Goal: Transaction & Acquisition: Purchase product/service

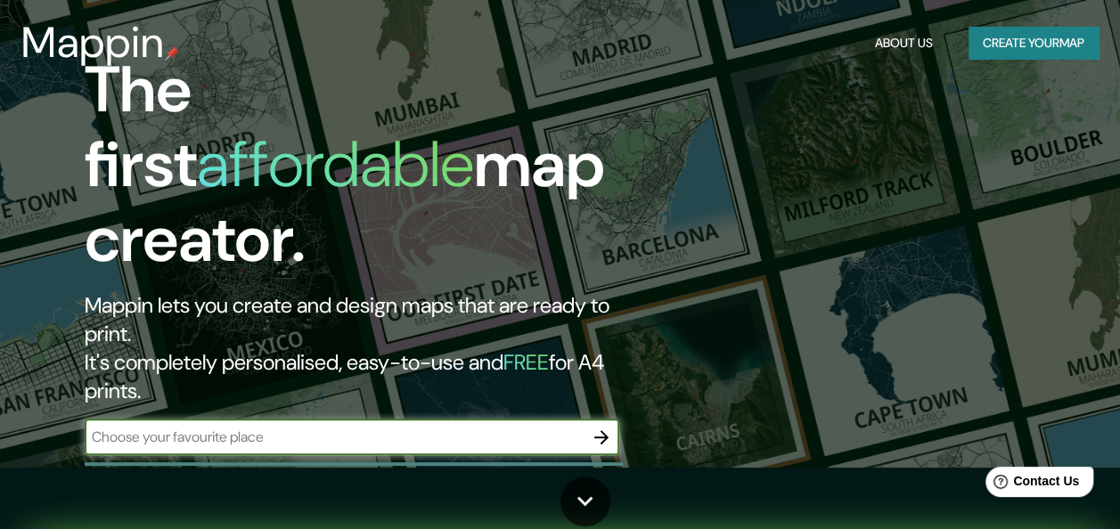
scroll to position [62, 0]
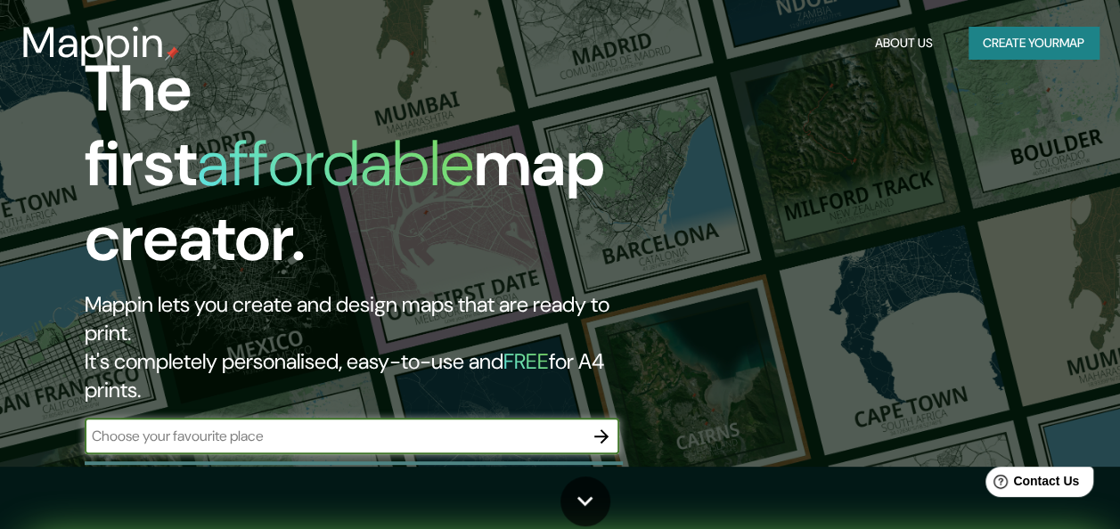
click at [389, 426] on input "text" at bounding box center [334, 436] width 499 height 20
type input "[GEOGRAPHIC_DATA]"
click at [602, 426] on icon "button" at bounding box center [601, 436] width 21 height 21
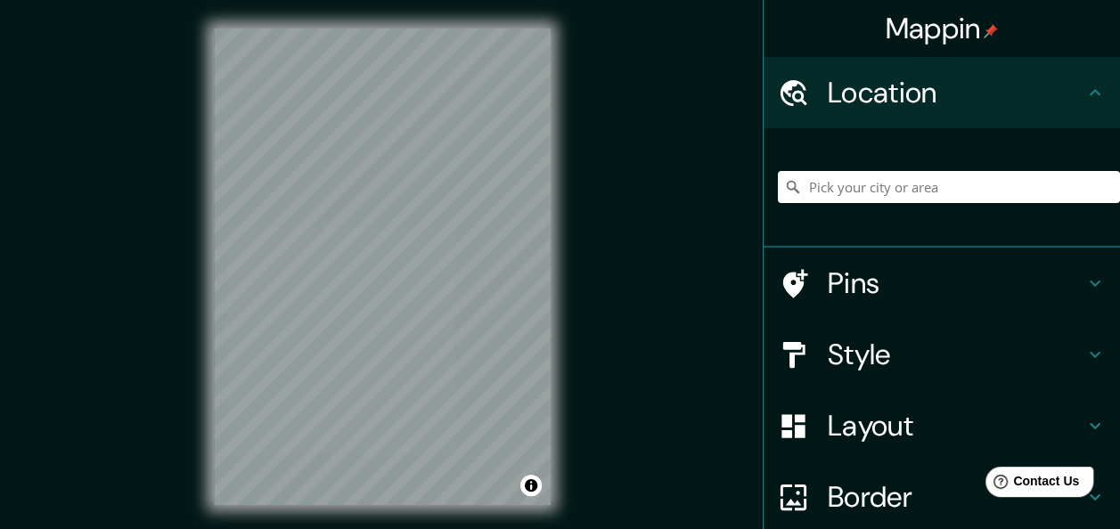
scroll to position [32, 0]
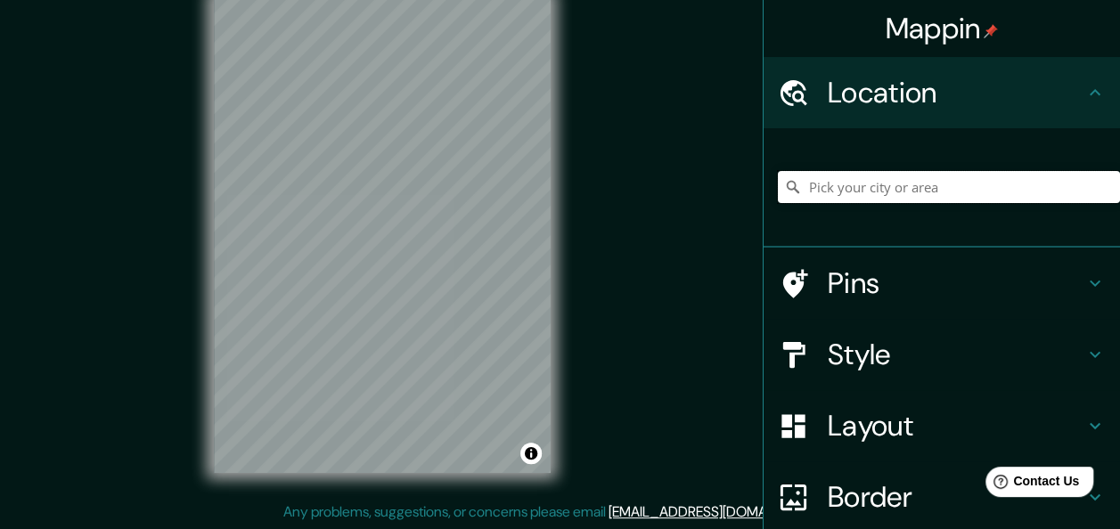
click at [848, 187] on input "Pick your city or area" at bounding box center [949, 187] width 342 height 32
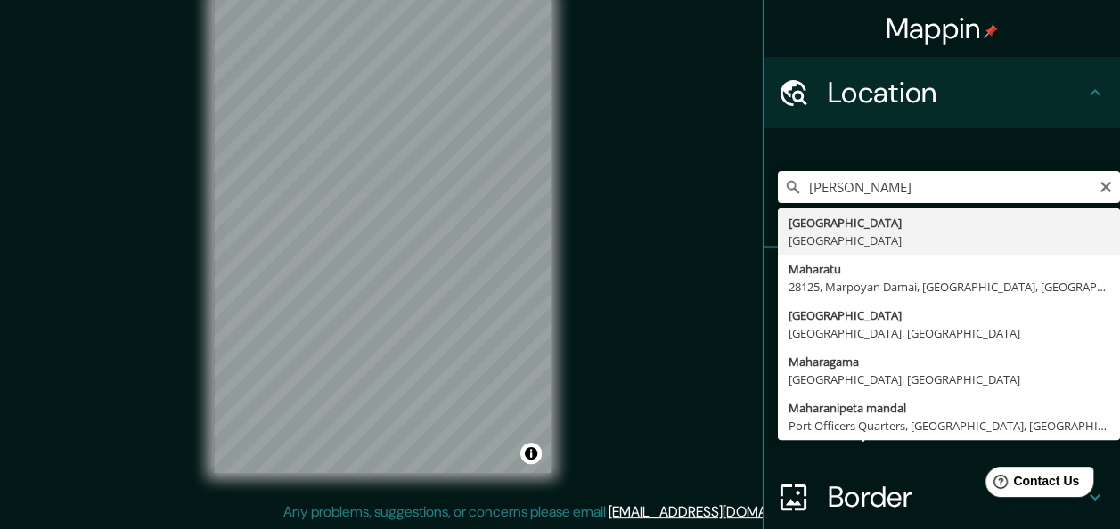
type input "[GEOGRAPHIC_DATA], [GEOGRAPHIC_DATA]"
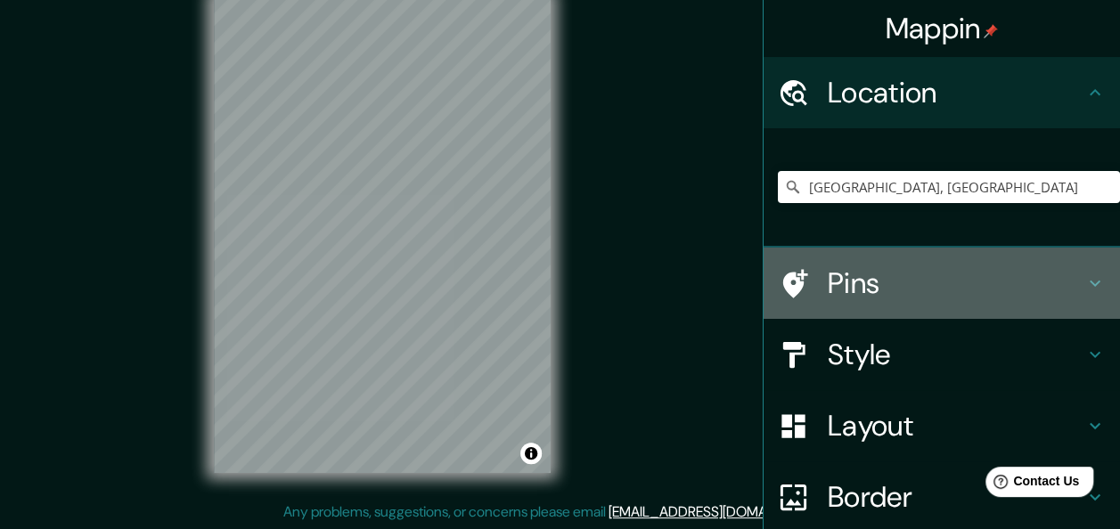
click at [859, 300] on h4 "Pins" at bounding box center [956, 284] width 257 height 36
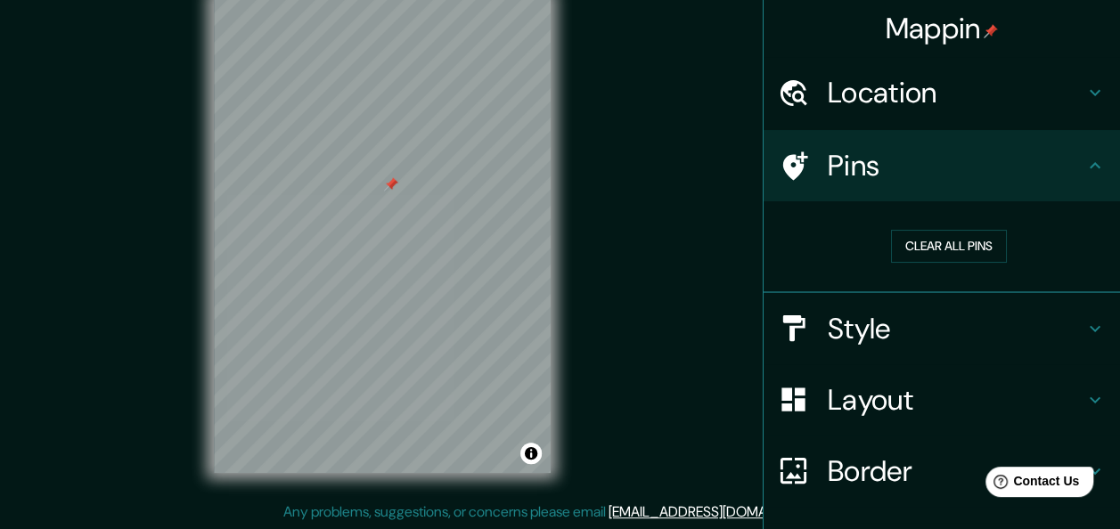
click at [828, 460] on h4 "Border" at bounding box center [956, 472] width 257 height 36
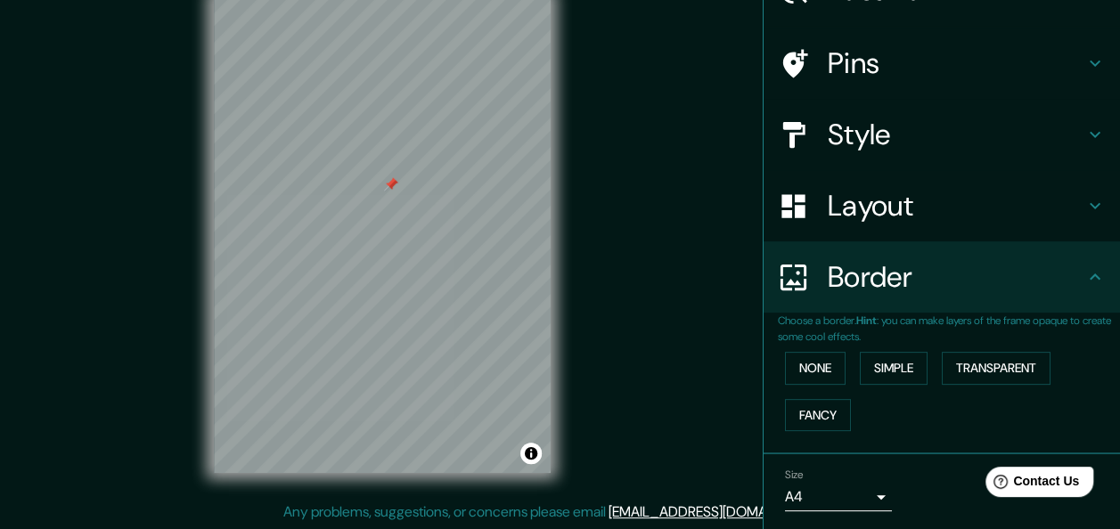
scroll to position [103, 0]
click at [827, 401] on button "Fancy" at bounding box center [818, 414] width 66 height 33
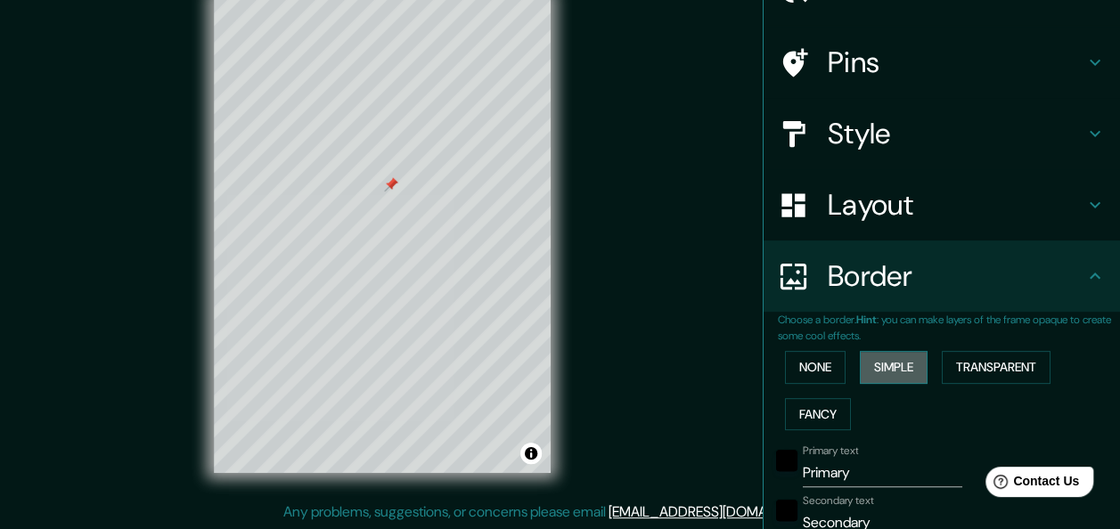
click at [869, 367] on button "Simple" at bounding box center [894, 367] width 68 height 33
click at [824, 370] on button "None" at bounding box center [815, 367] width 61 height 33
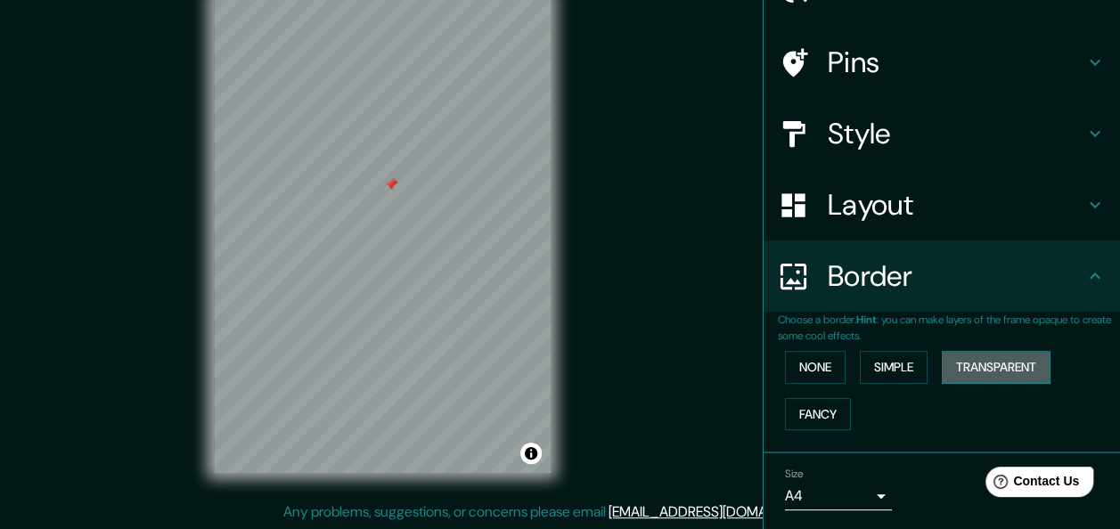
click at [969, 369] on button "Transparent" at bounding box center [996, 367] width 109 height 33
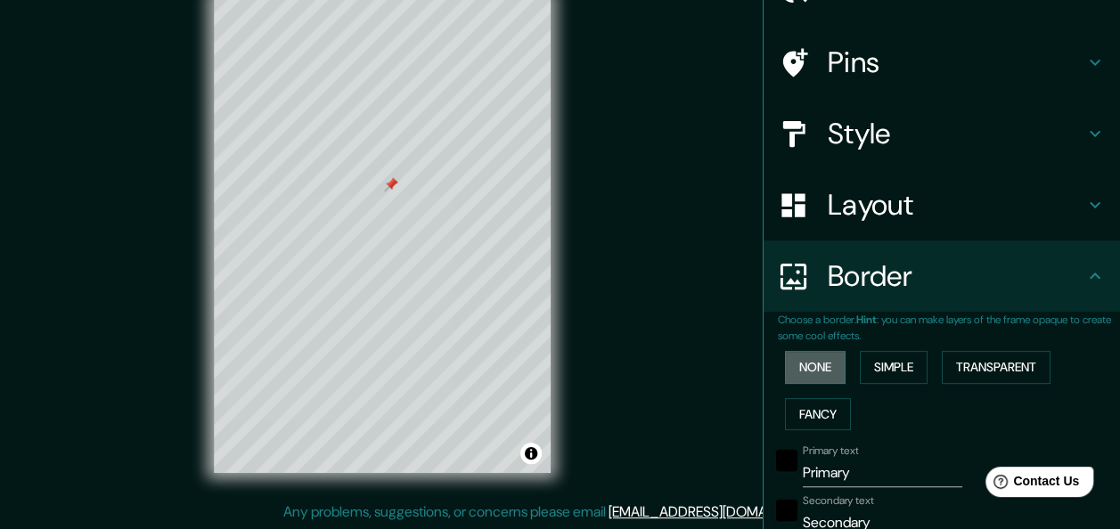
click at [800, 371] on button "None" at bounding box center [815, 367] width 61 height 33
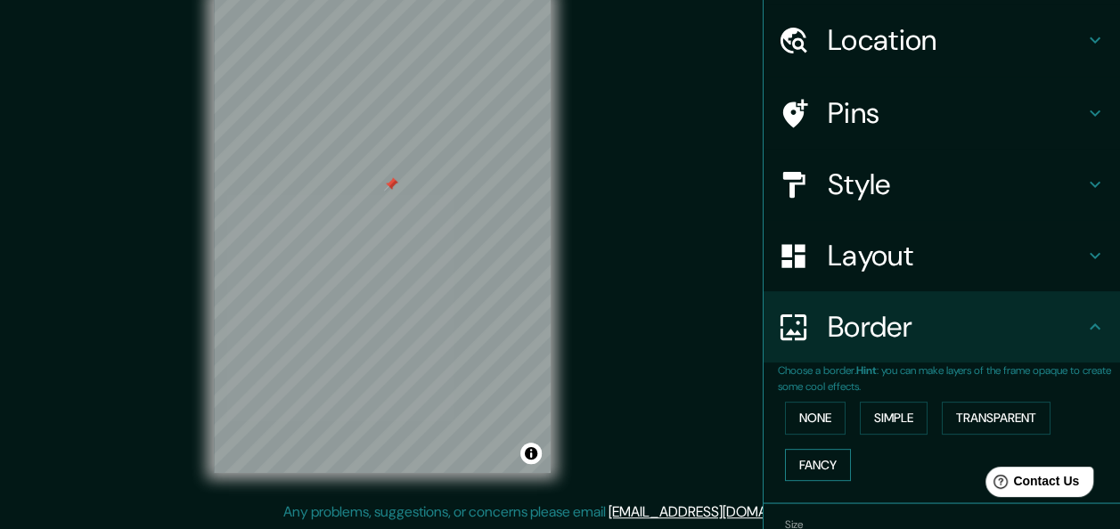
scroll to position [52, 0]
click at [847, 263] on h4 "Layout" at bounding box center [956, 257] width 257 height 36
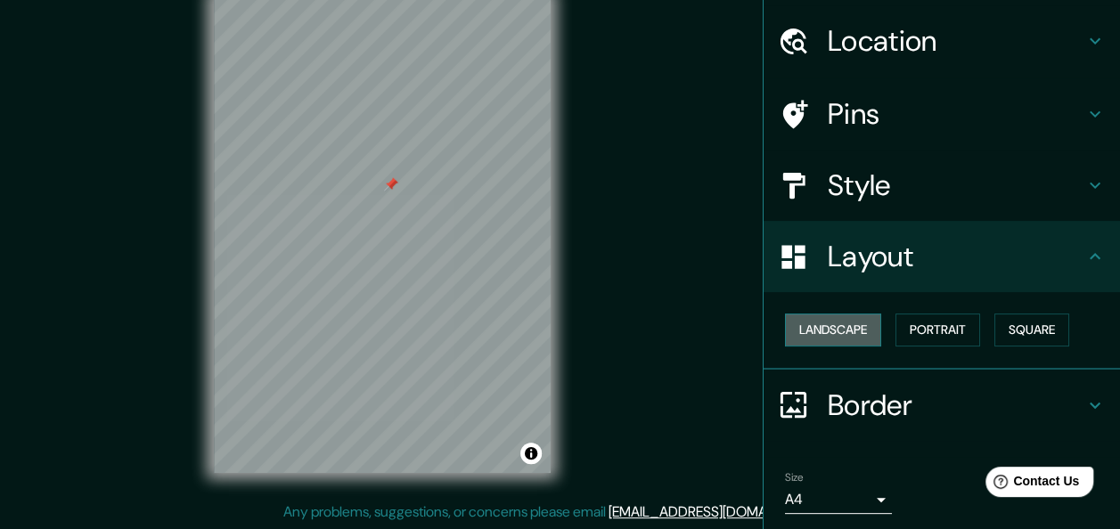
click at [831, 326] on button "Landscape" at bounding box center [833, 330] width 96 height 33
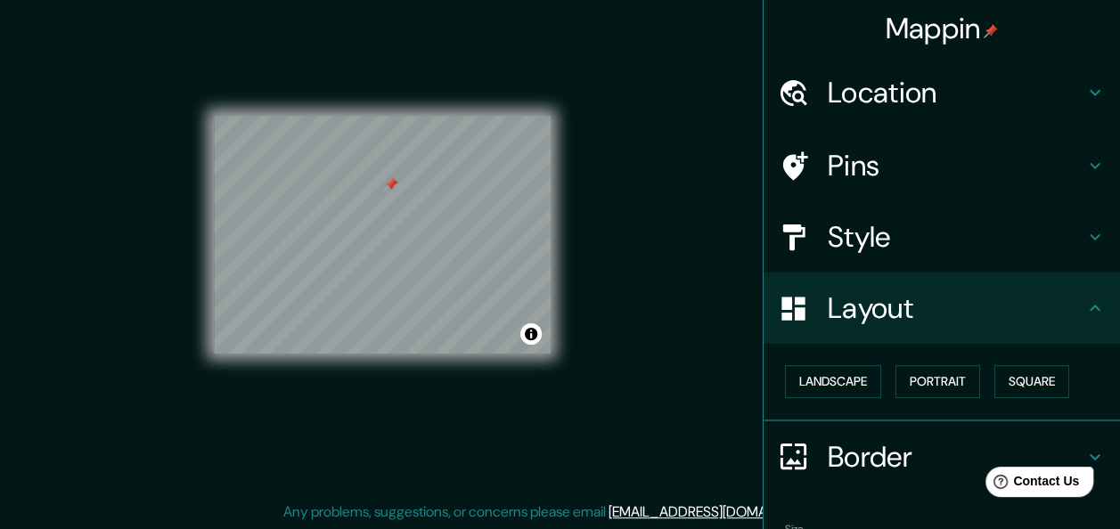
scroll to position [0, 0]
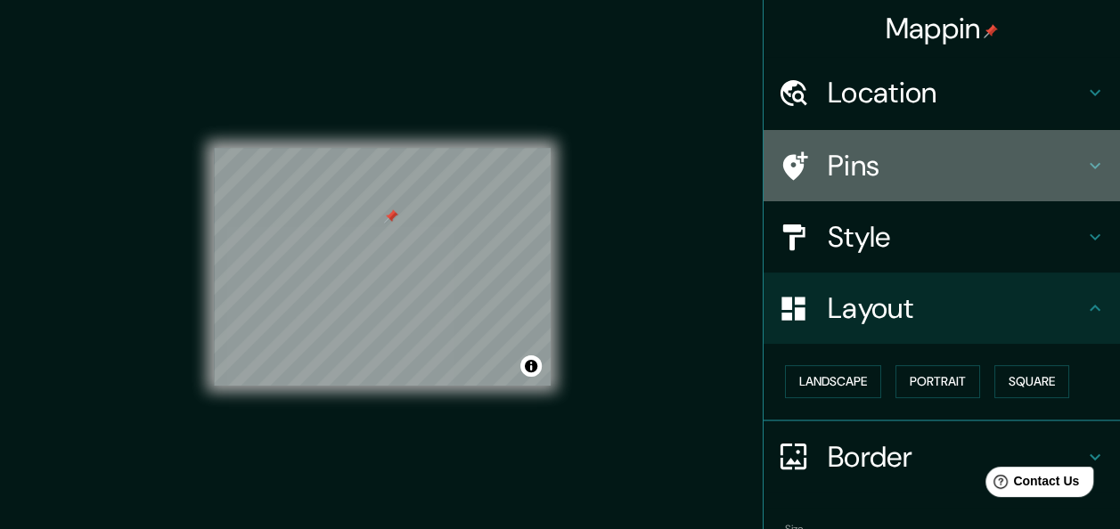
click at [845, 156] on h4 "Pins" at bounding box center [956, 166] width 257 height 36
